Goal: Task Accomplishment & Management: Manage account settings

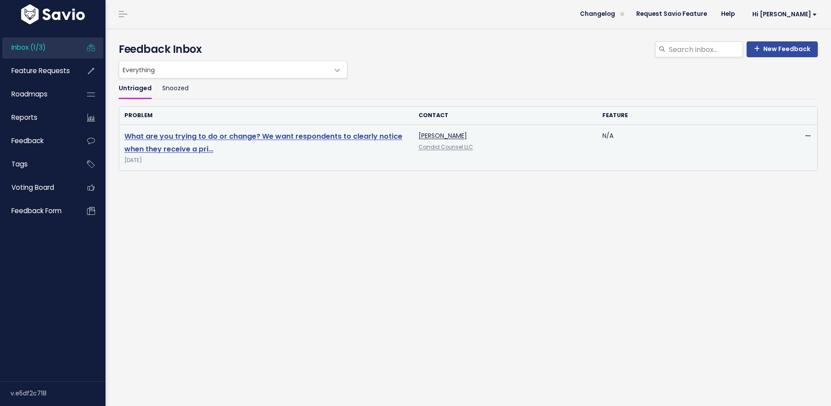
click at [245, 137] on link "What are you trying to do or change? We want respondents to clearly notice when…" at bounding box center [263, 142] width 278 height 23
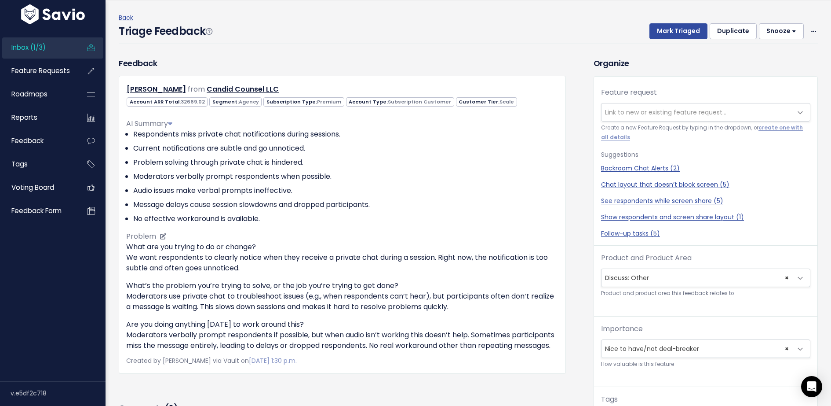
scroll to position [23, 0]
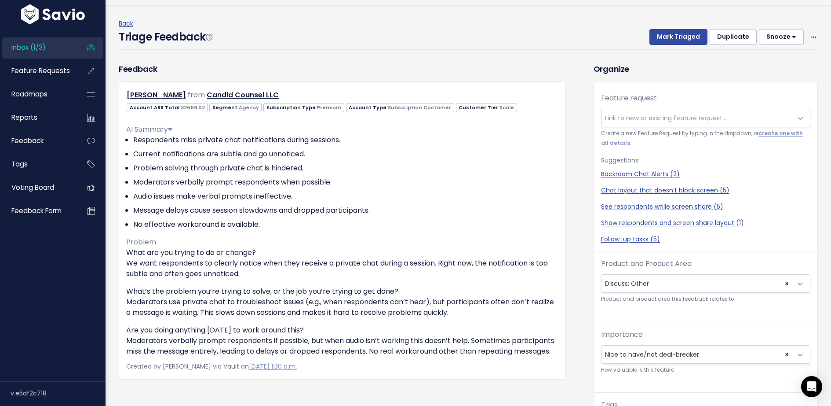
click at [648, 114] on span "Link to new or existing feature request..." at bounding box center [665, 117] width 121 height 9
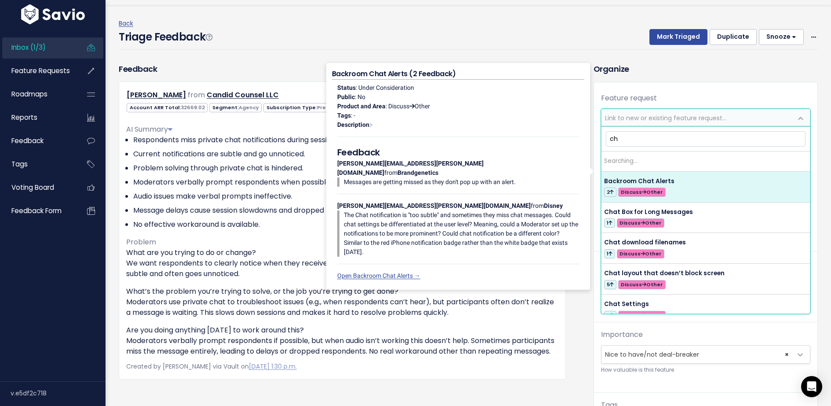
type input "c"
type input "C"
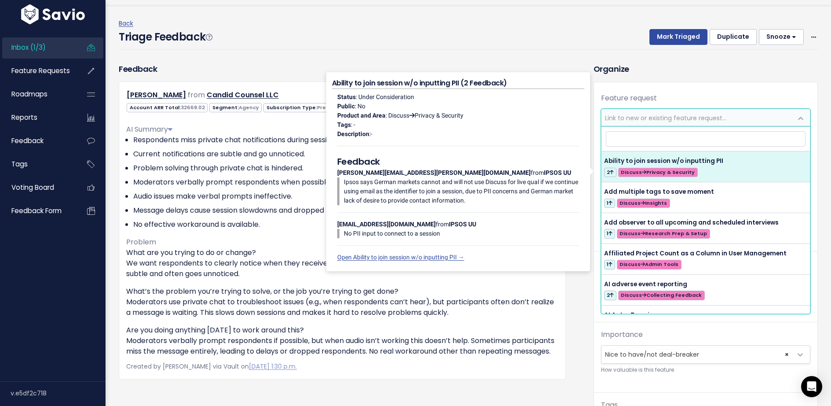
click at [555, 38] on div "Triage Feedback Mark Triaged Duplicate Snooze 1 day 3 days 7 days 14 days Edit …" at bounding box center [468, 39] width 699 height 21
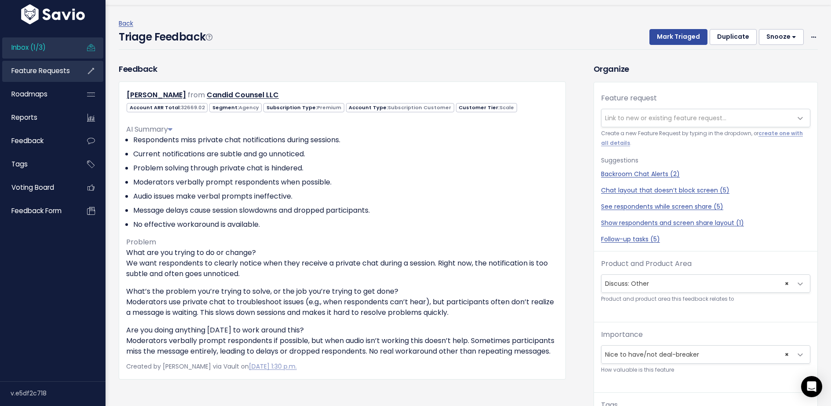
click at [56, 68] on span "Feature Requests" at bounding box center [40, 70] width 59 height 9
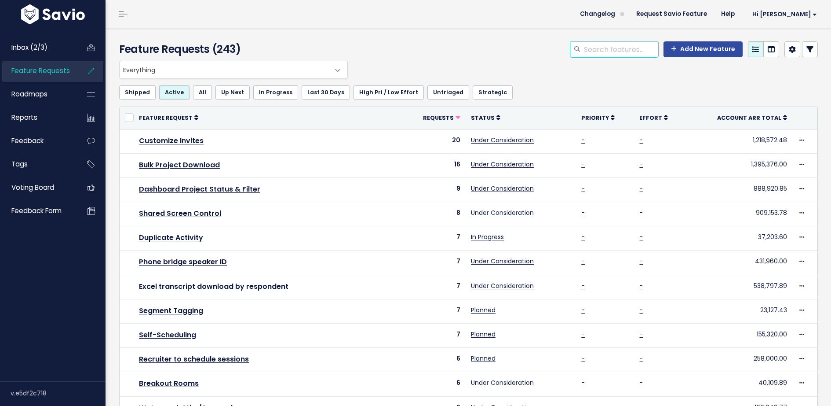
click at [604, 51] on input "search" at bounding box center [620, 49] width 75 height 16
type input "backroom chat"
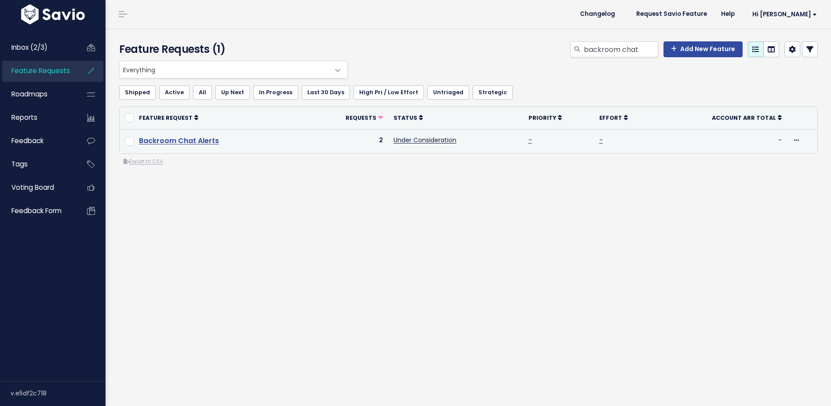
click at [209, 138] on link "Backroom Chat Alerts" at bounding box center [179, 140] width 80 height 10
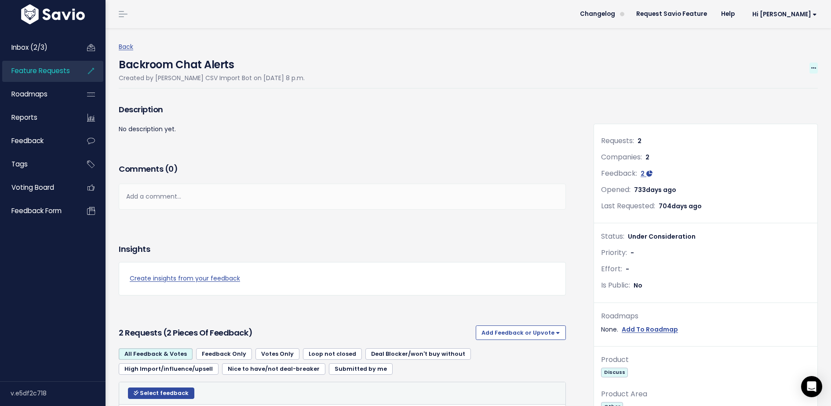
click at [812, 69] on icon at bounding box center [814, 69] width 5 height 6
click at [762, 92] on link "Edit" at bounding box center [784, 92] width 65 height 17
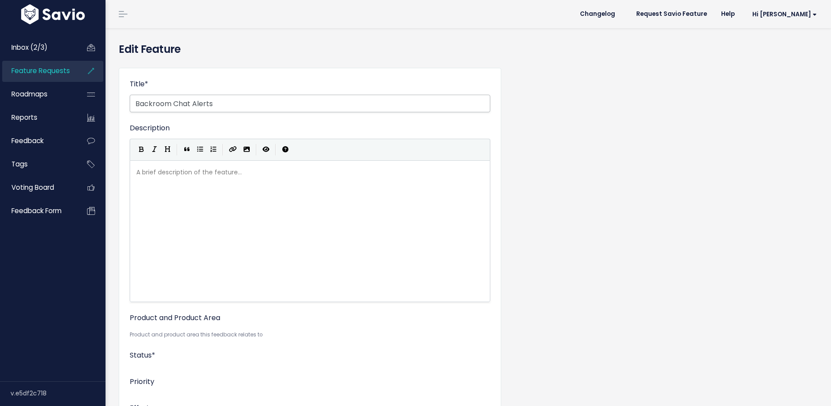
click at [154, 106] on input "Backroom Chat Alerts" at bounding box center [310, 104] width 361 height 18
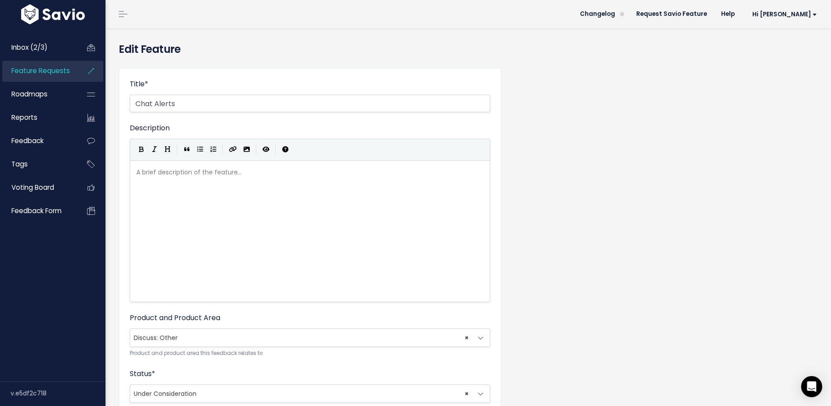
scroll to position [289, 0]
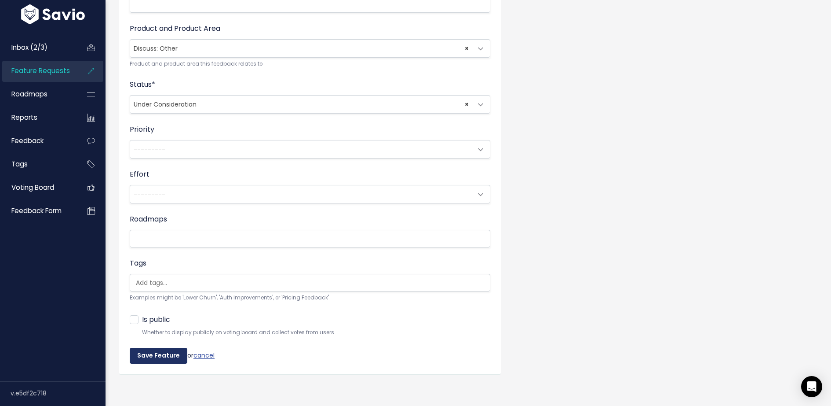
type input "Chat Alerts"
click at [156, 355] on input "Save Feature" at bounding box center [159, 356] width 58 height 16
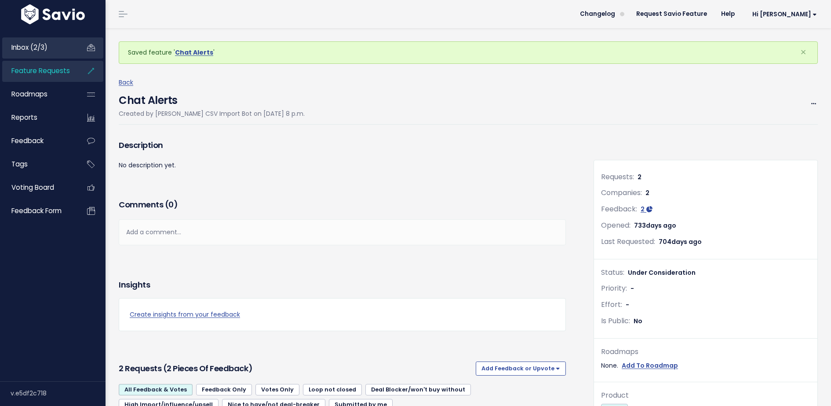
click at [53, 50] on link "Inbox (2/3)" at bounding box center [37, 47] width 71 height 20
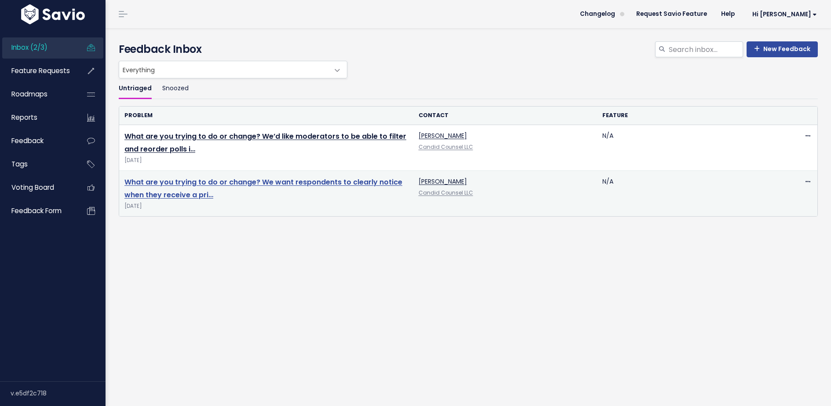
click at [206, 181] on link "What are you trying to do or change? We want respondents to clearly notice when…" at bounding box center [263, 188] width 278 height 23
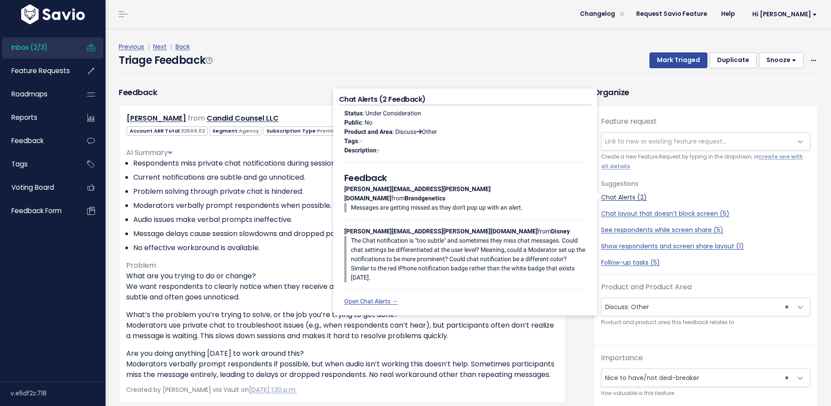
click at [621, 196] on link "Chat Alerts (2)" at bounding box center [705, 197] width 209 height 9
select select "58952"
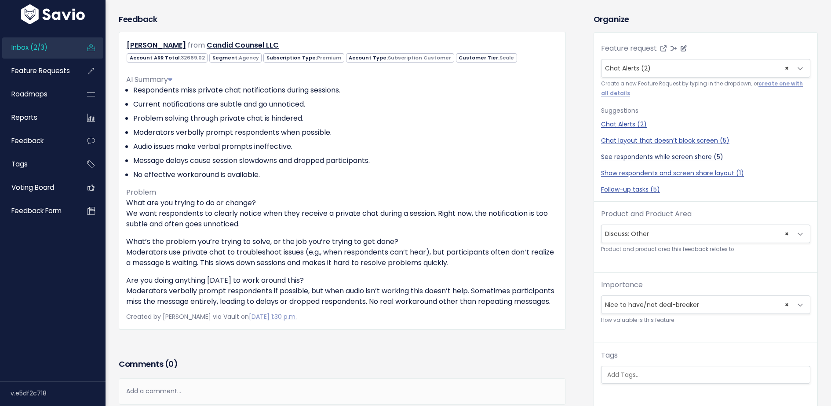
scroll to position [152, 0]
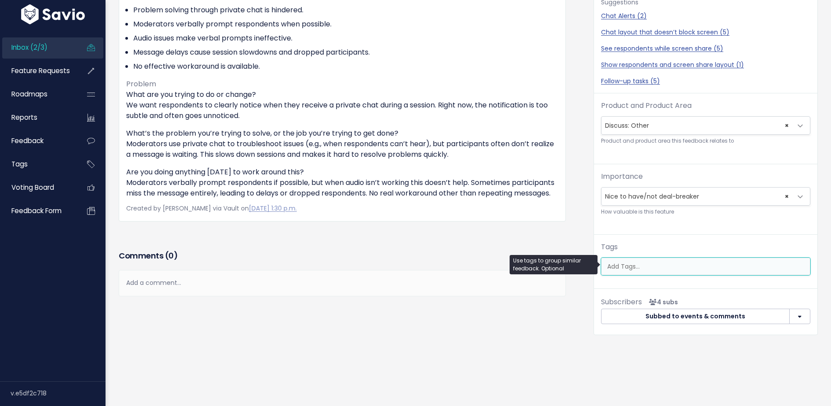
click at [643, 265] on input "search" at bounding box center [711, 266] width 215 height 9
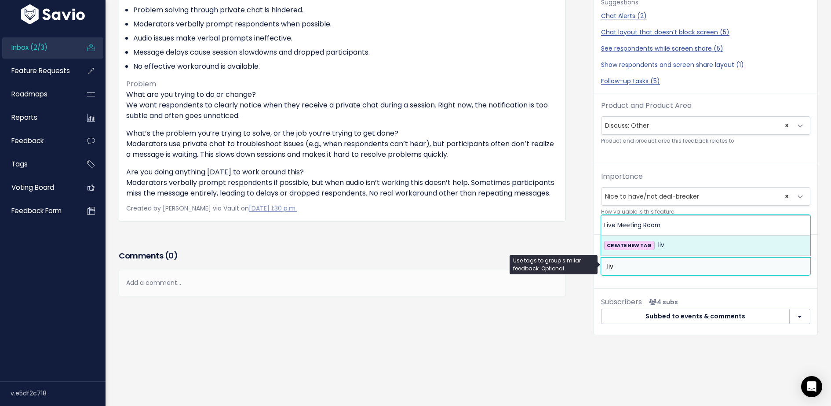
type input "liv"
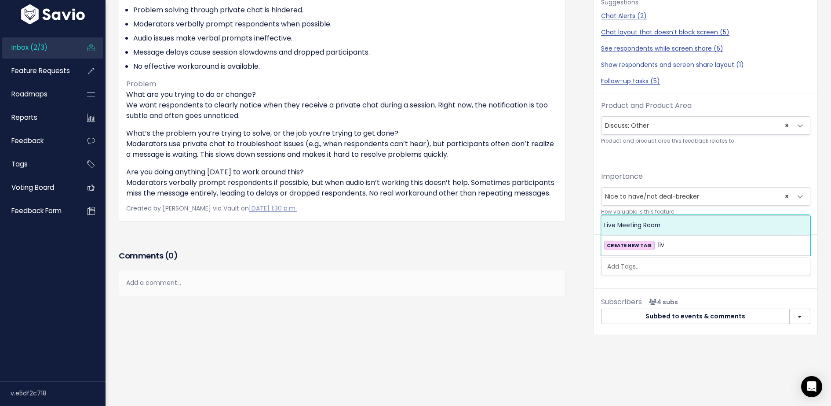
scroll to position [153, 0]
select select "13479"
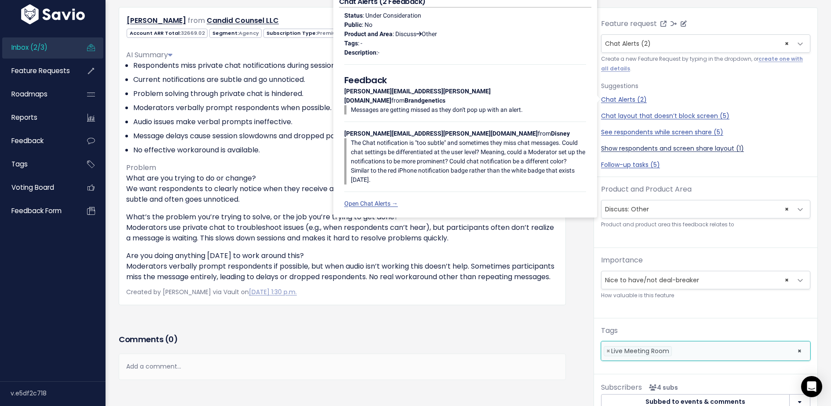
scroll to position [0, 0]
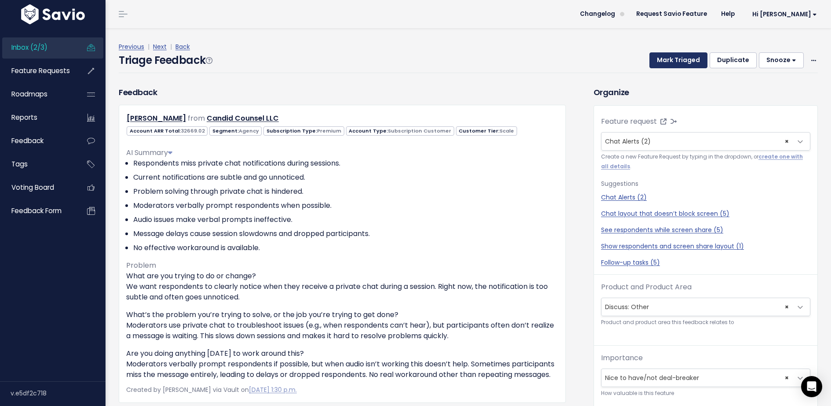
click at [674, 62] on button "Mark Triaged" at bounding box center [679, 60] width 58 height 16
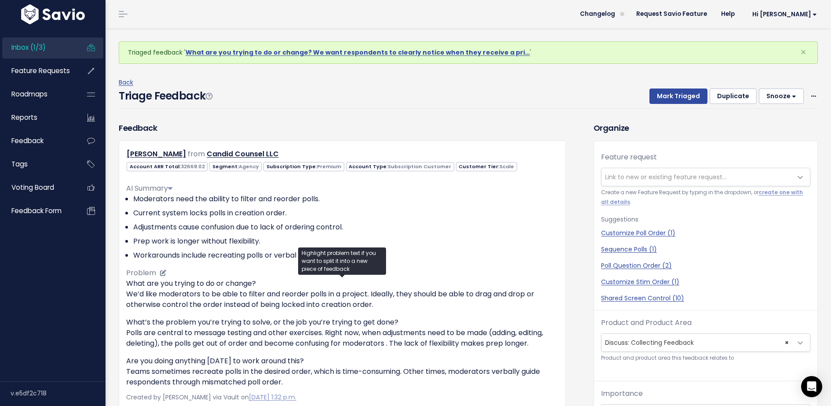
scroll to position [29, 0]
